Goal: Task Accomplishment & Management: Use online tool/utility

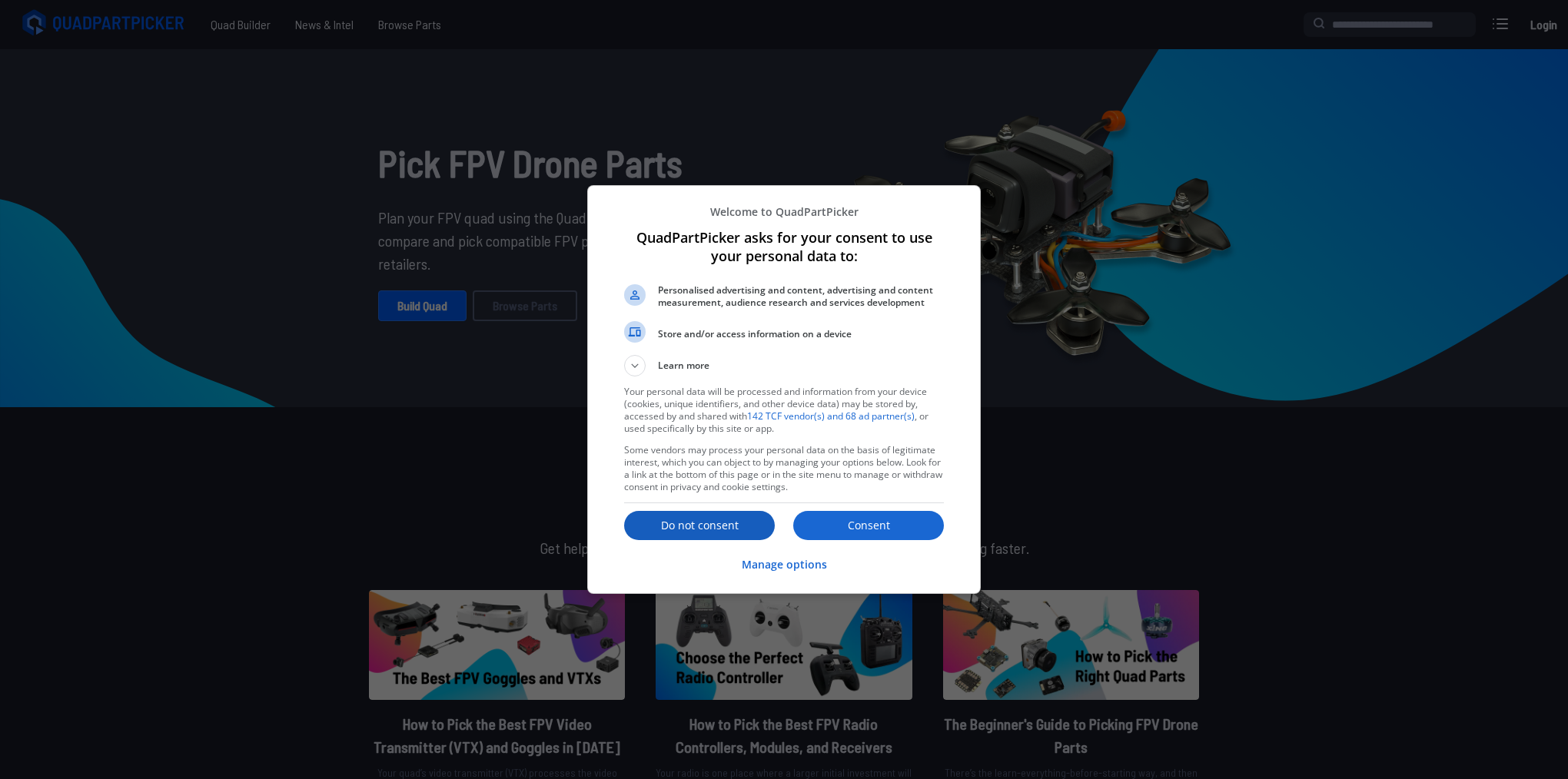
click at [738, 530] on p "Do not consent" at bounding box center [699, 525] width 150 height 16
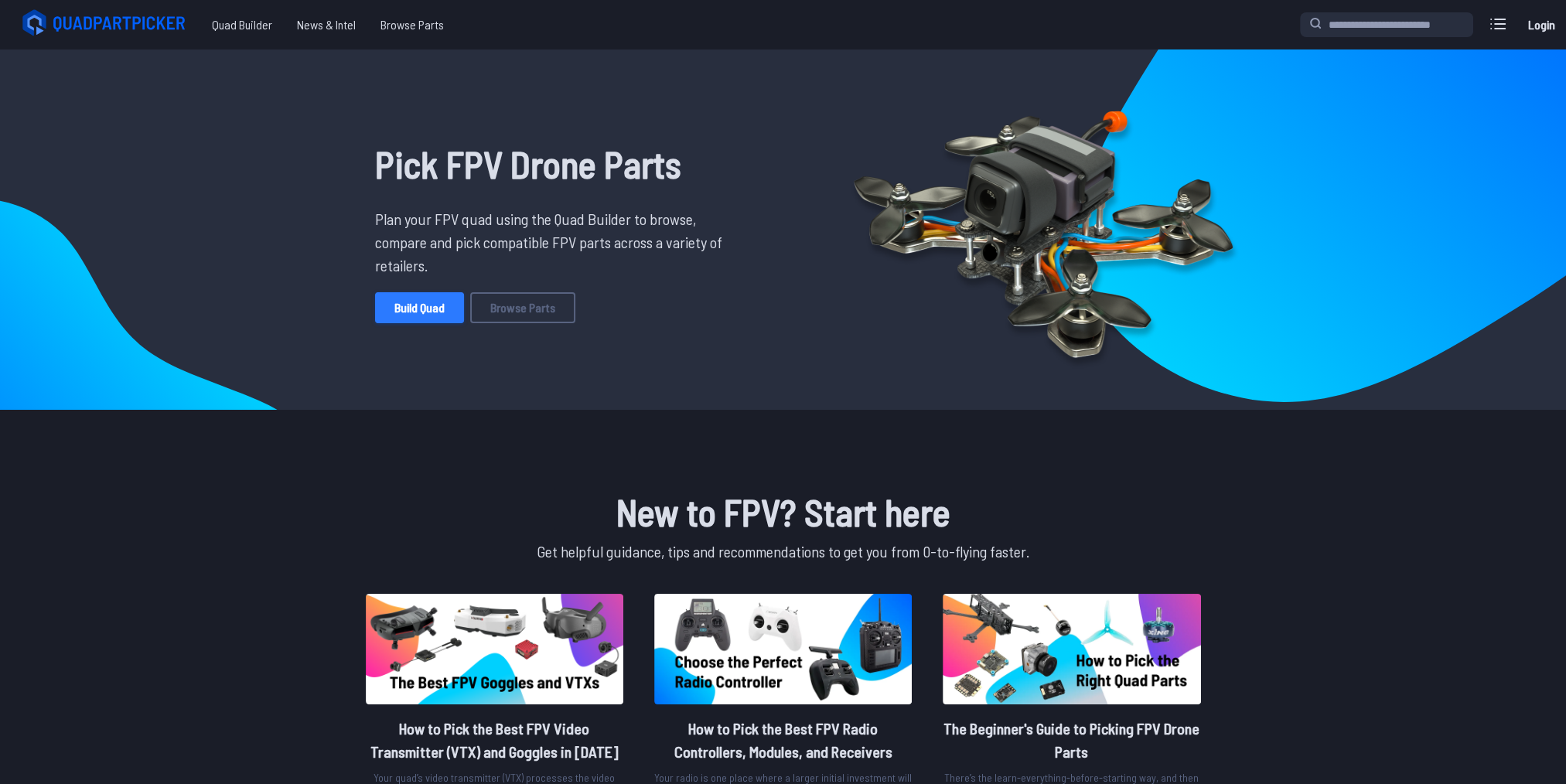
click at [425, 309] on link "Build Quad" at bounding box center [419, 307] width 89 height 31
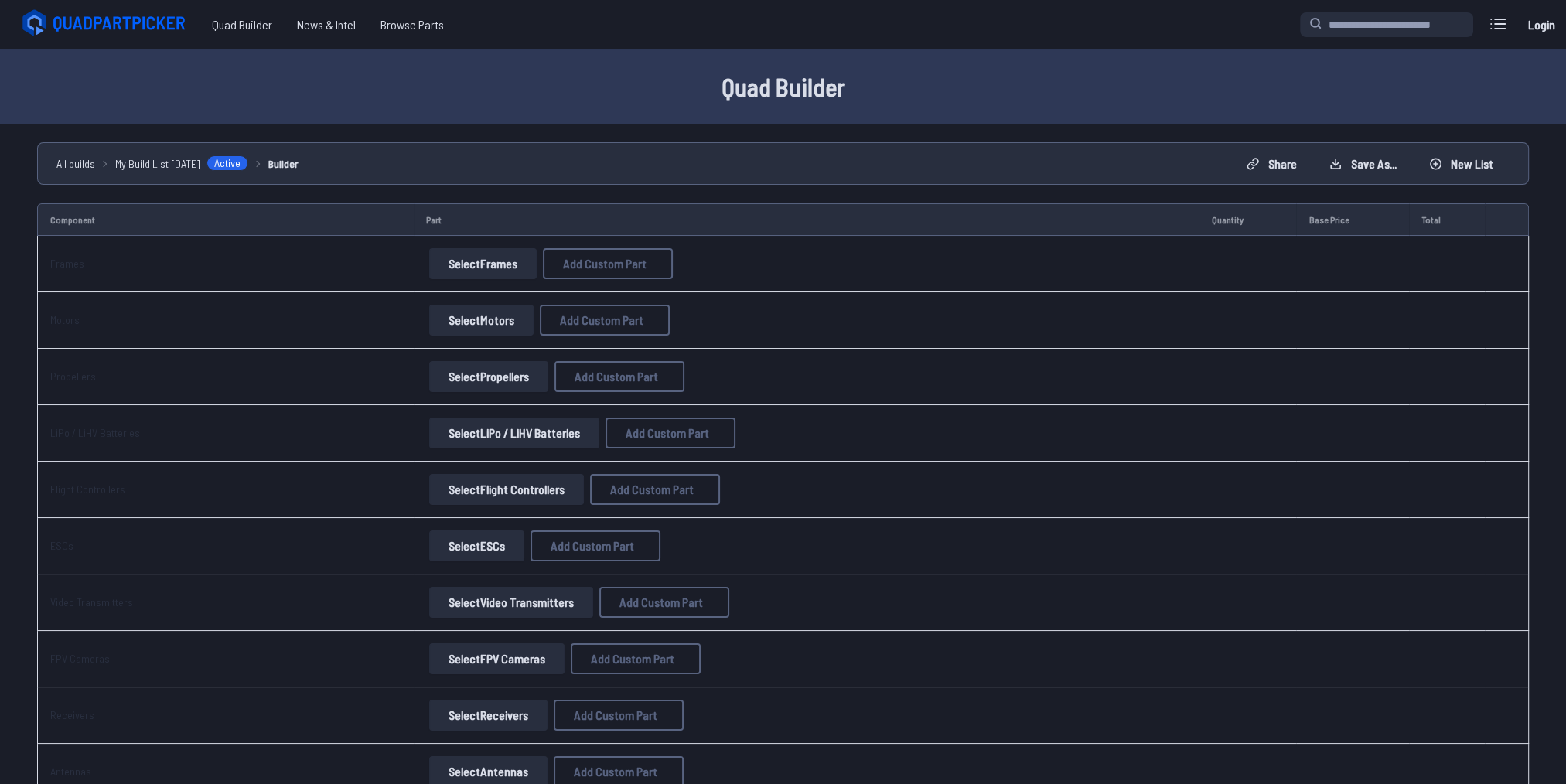
click at [457, 266] on button "Select Frames" at bounding box center [483, 263] width 108 height 31
click at [493, 266] on button "Select Frames" at bounding box center [483, 263] width 108 height 31
click at [470, 266] on button "Select Frames" at bounding box center [483, 263] width 108 height 31
drag, startPoint x: 470, startPoint y: 266, endPoint x: 584, endPoint y: 268, distance: 114.0
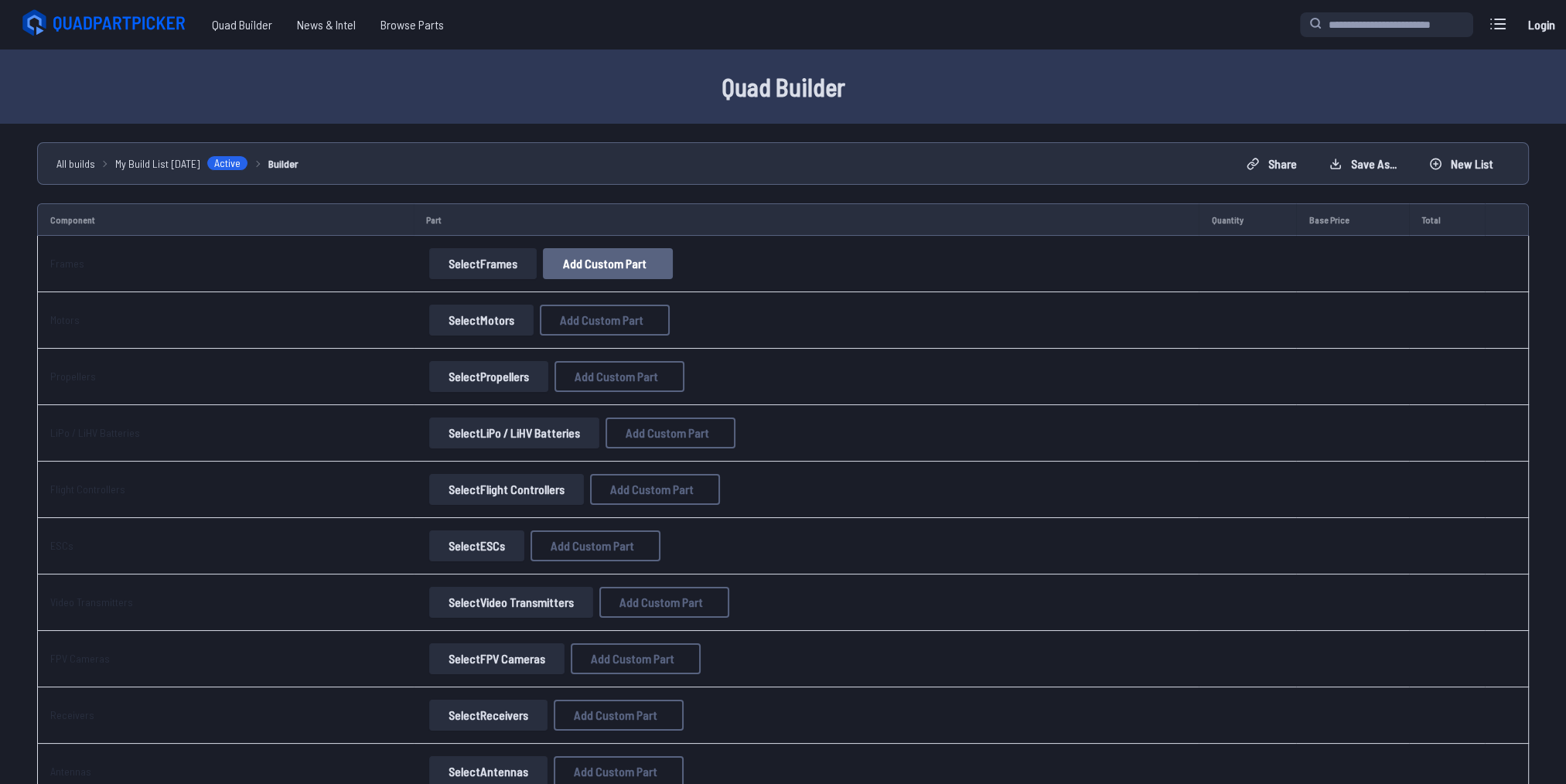
click at [491, 269] on button "Select Frames" at bounding box center [483, 263] width 108 height 31
click at [602, 266] on span "Add Custom Part" at bounding box center [605, 263] width 84 height 12
select select "**********"
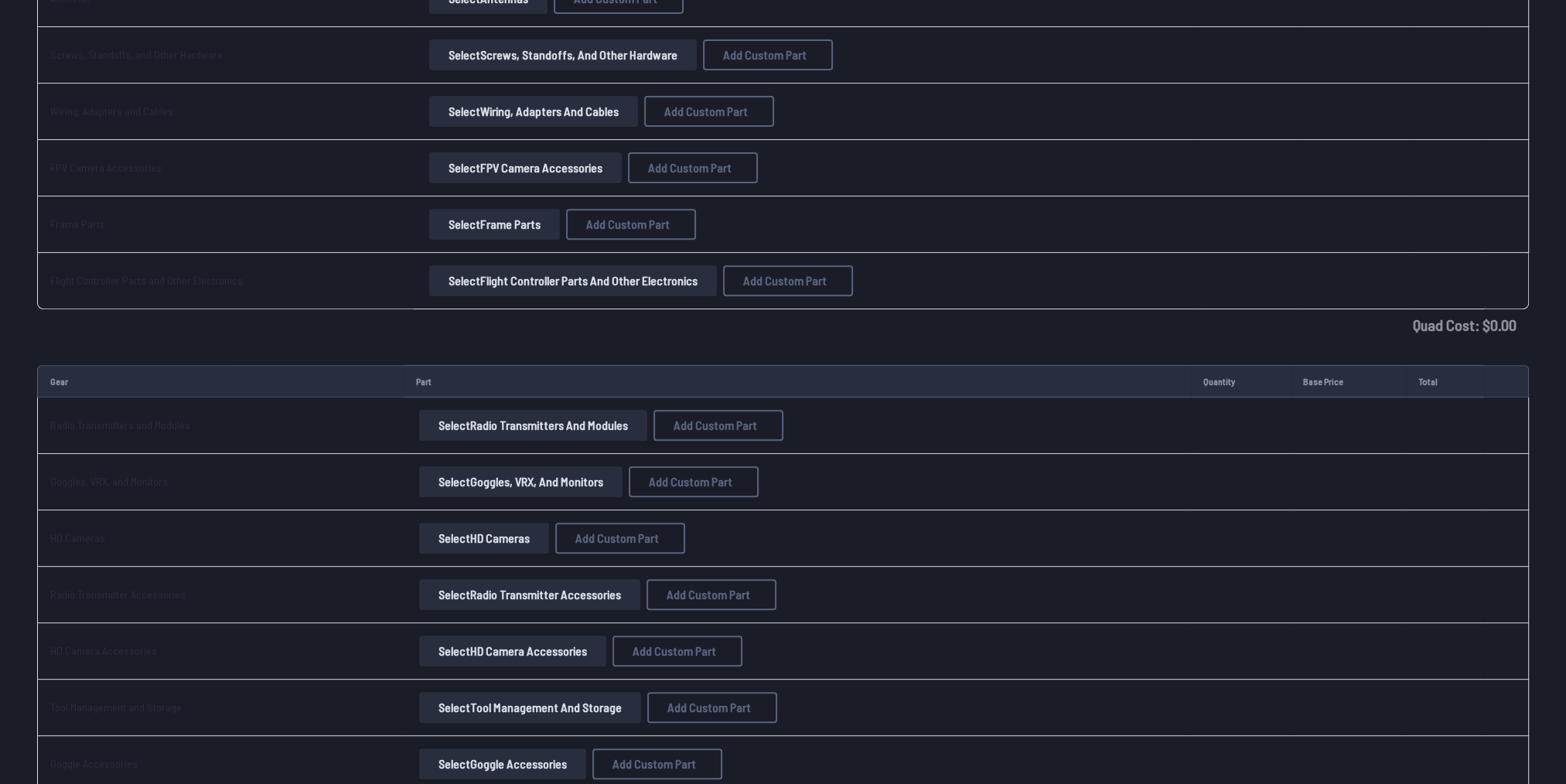
scroll to position [850, 0]
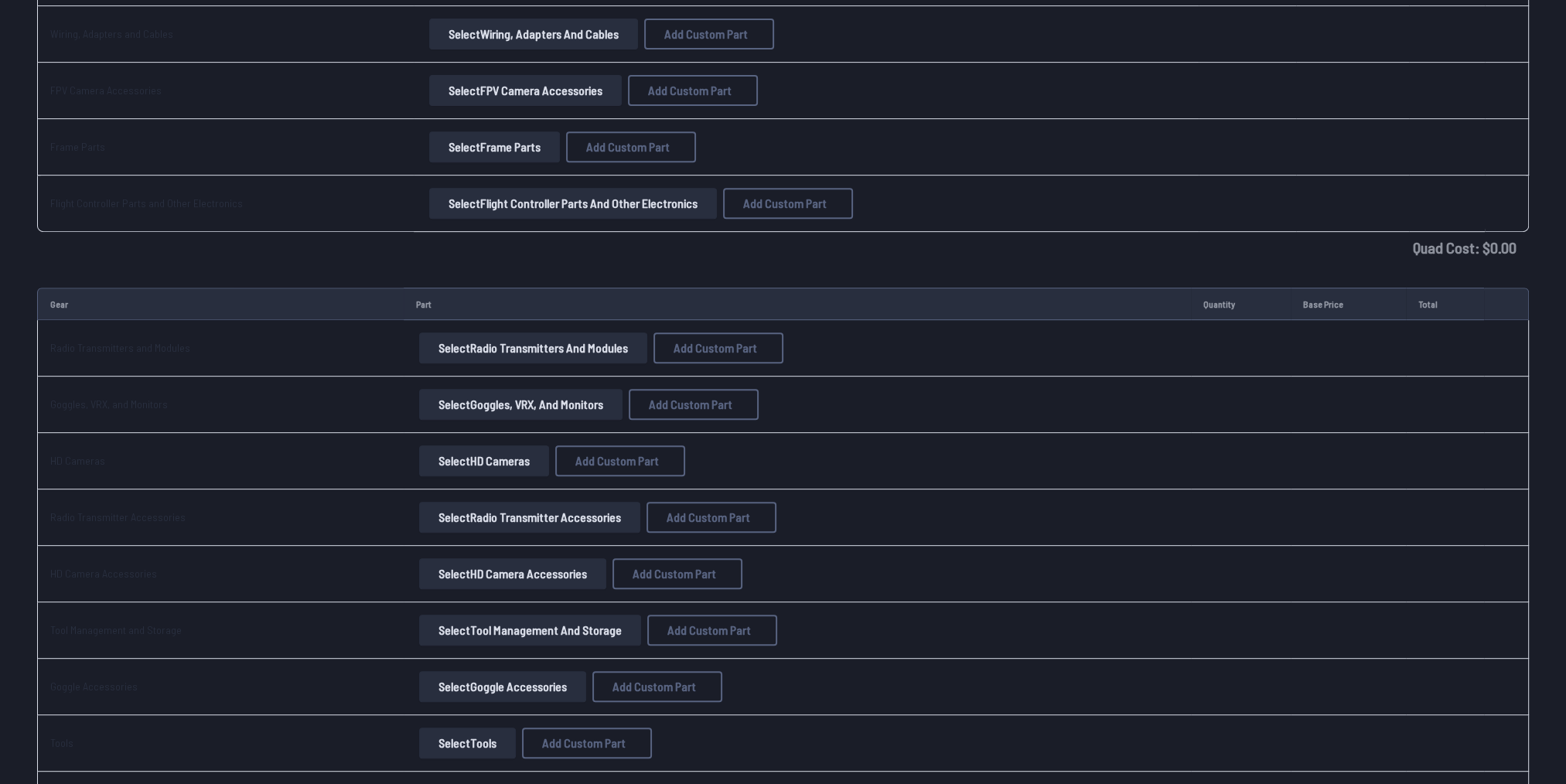
click at [491, 407] on button "Select Goggles, VRX, and Monitors" at bounding box center [521, 404] width 204 height 31
